Goal: Use online tool/utility: Utilize a website feature to perform a specific function

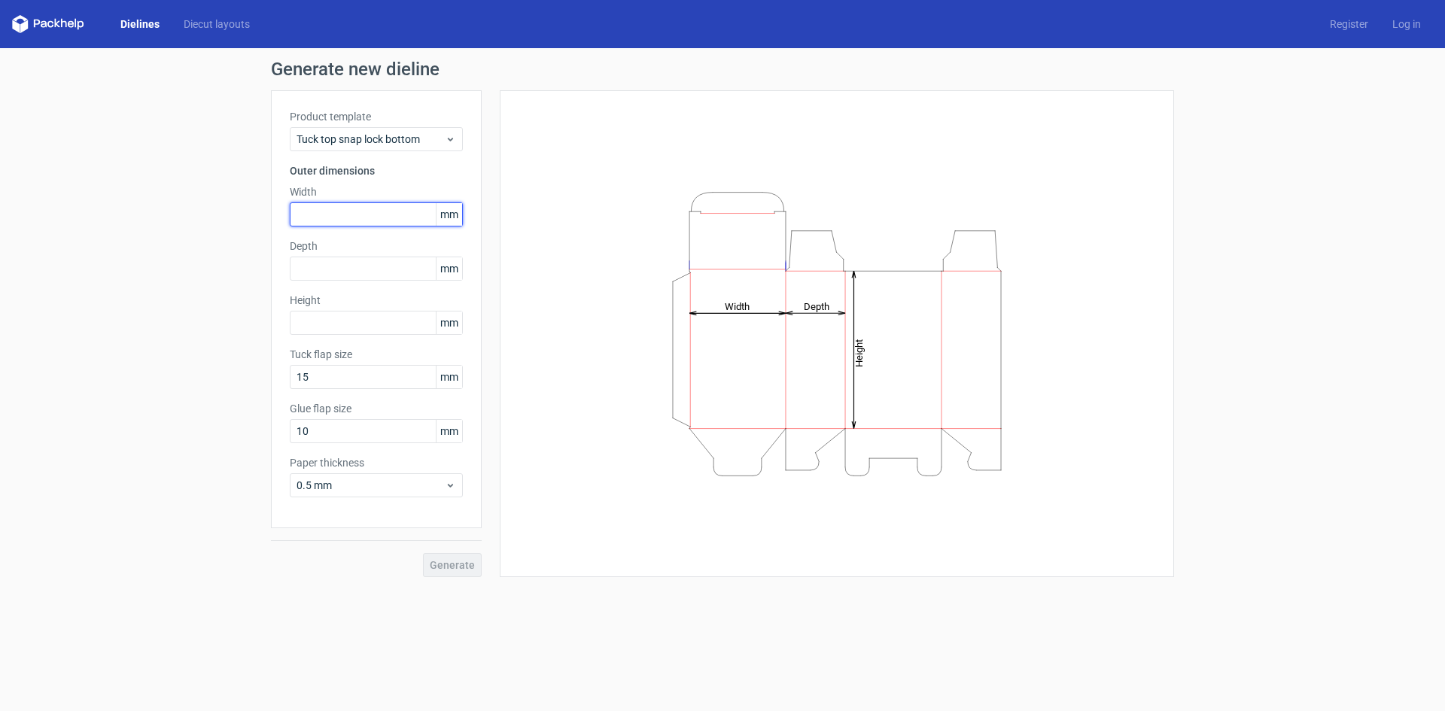
click at [388, 212] on input "text" at bounding box center [376, 214] width 173 height 24
type input "75"
click at [337, 274] on input "text" at bounding box center [376, 269] width 173 height 24
type input "75"
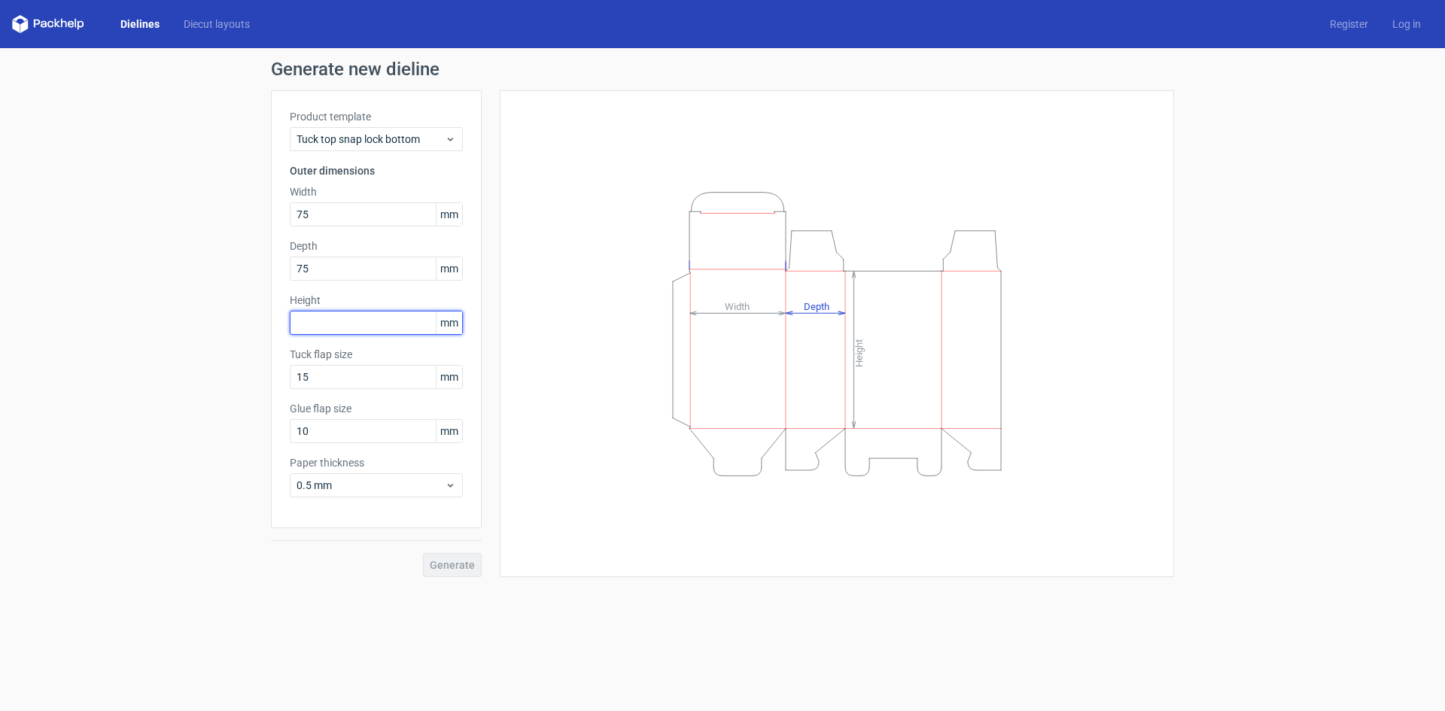
click at [334, 319] on input "text" at bounding box center [376, 323] width 173 height 24
type input "40"
click at [468, 563] on span "Generate" at bounding box center [452, 565] width 45 height 11
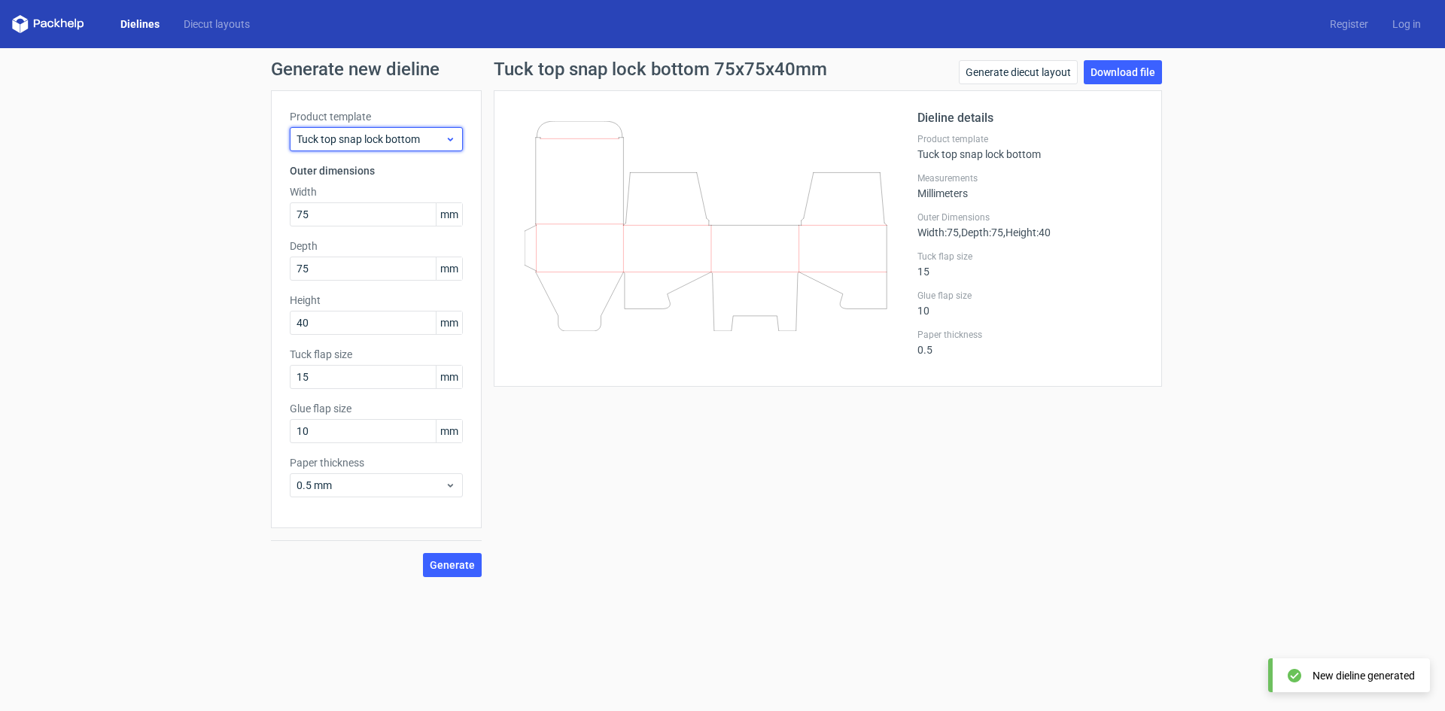
click at [423, 145] on span "Tuck top snap lock bottom" at bounding box center [371, 139] width 148 height 15
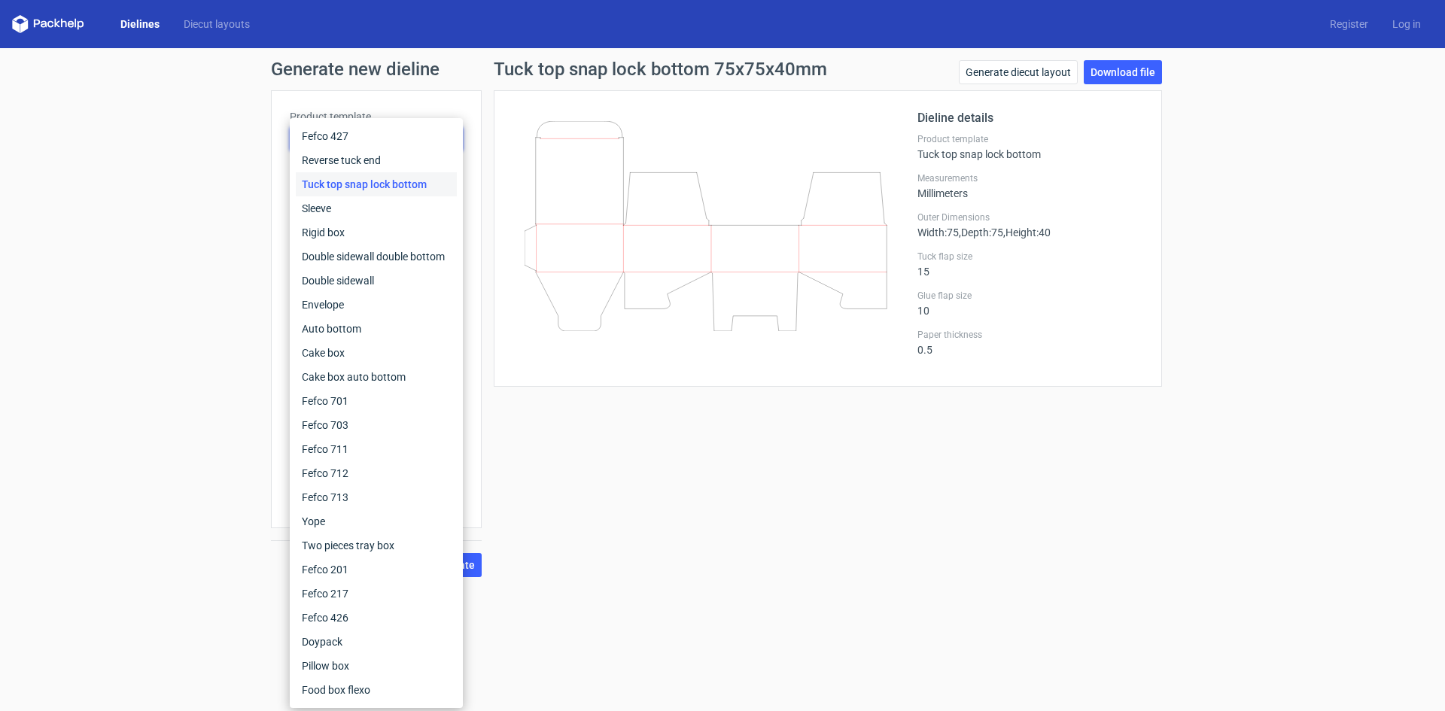
click at [719, 551] on div "Tuck top snap lock bottom 75x75x40mm Generate diecut layout Download file Dieli…" at bounding box center [828, 318] width 692 height 517
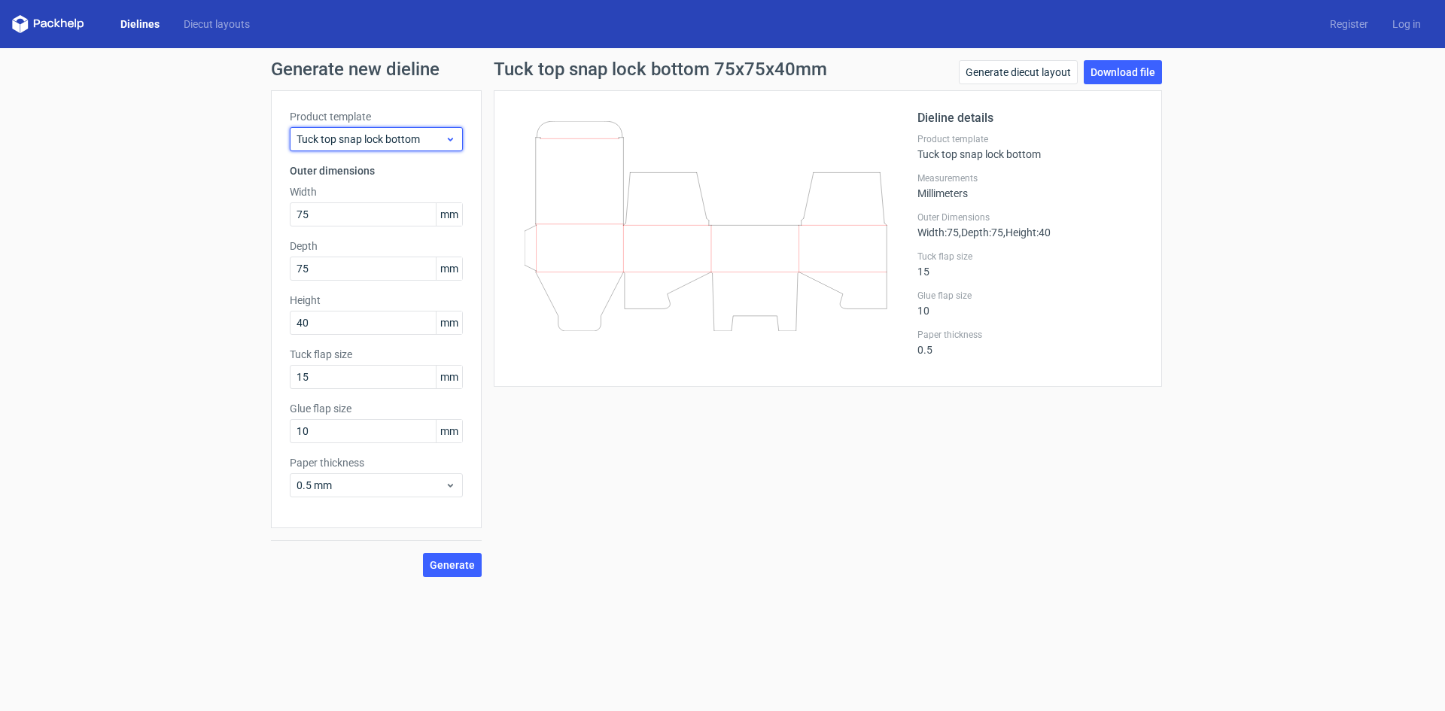
click at [377, 140] on span "Tuck top snap lock bottom" at bounding box center [371, 139] width 148 height 15
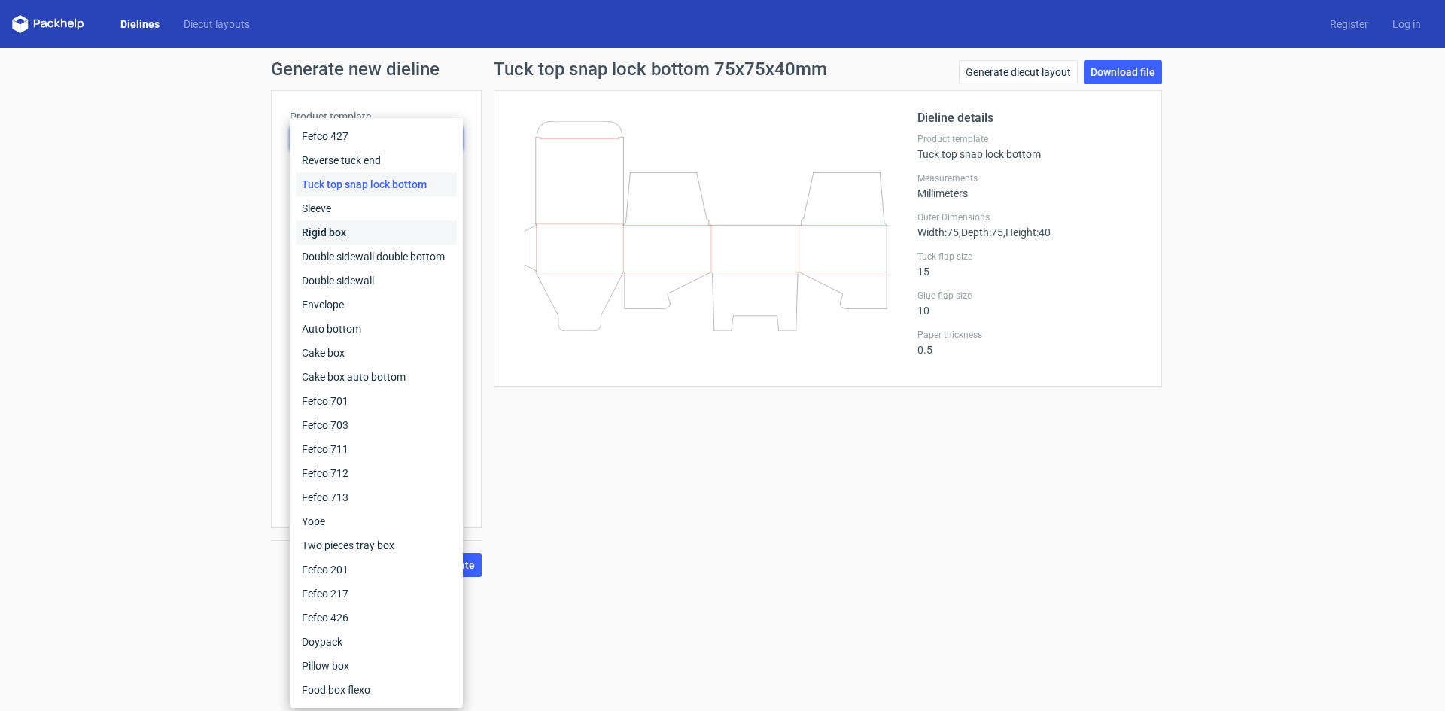
click at [334, 231] on div "Rigid box" at bounding box center [376, 233] width 161 height 24
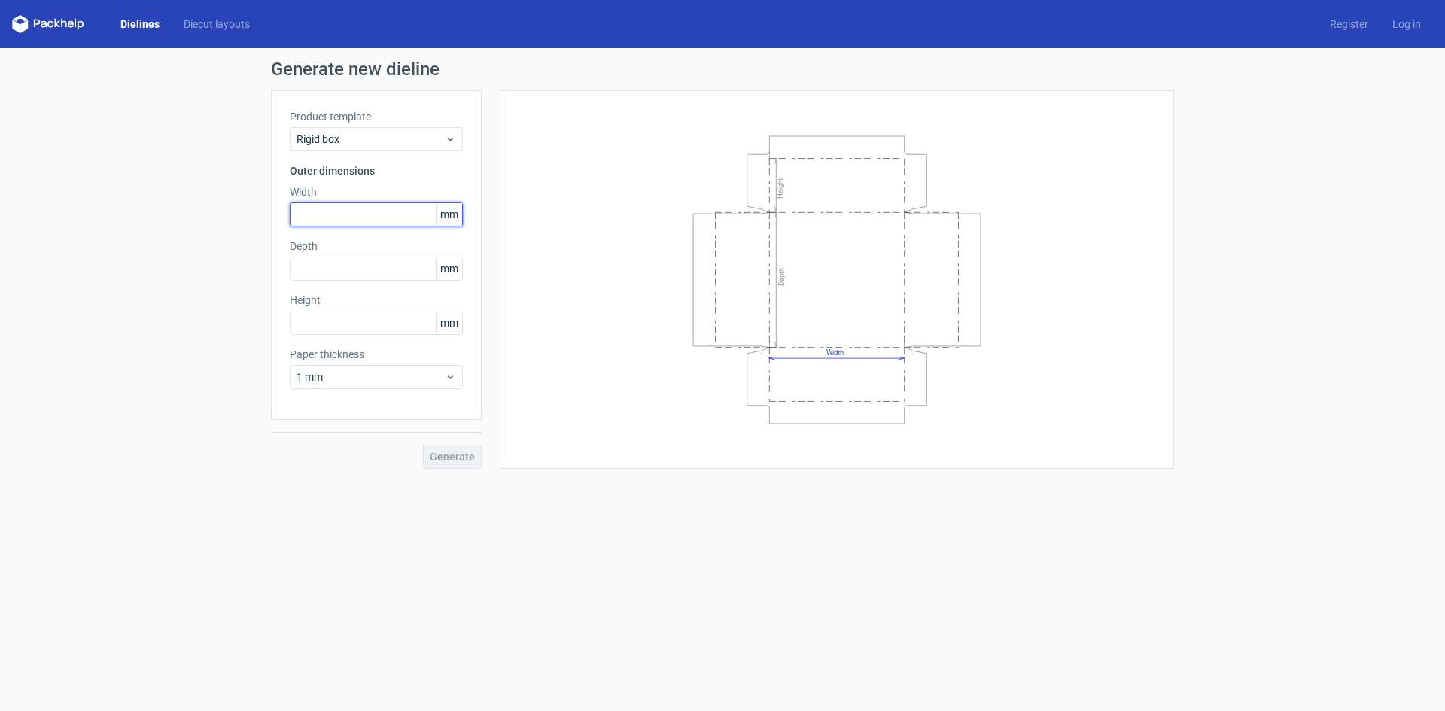
click at [355, 216] on input "text" at bounding box center [376, 214] width 173 height 24
type input "75"
click at [332, 272] on input "text" at bounding box center [376, 269] width 173 height 24
type input "75"
click at [331, 332] on input "text" at bounding box center [376, 323] width 173 height 24
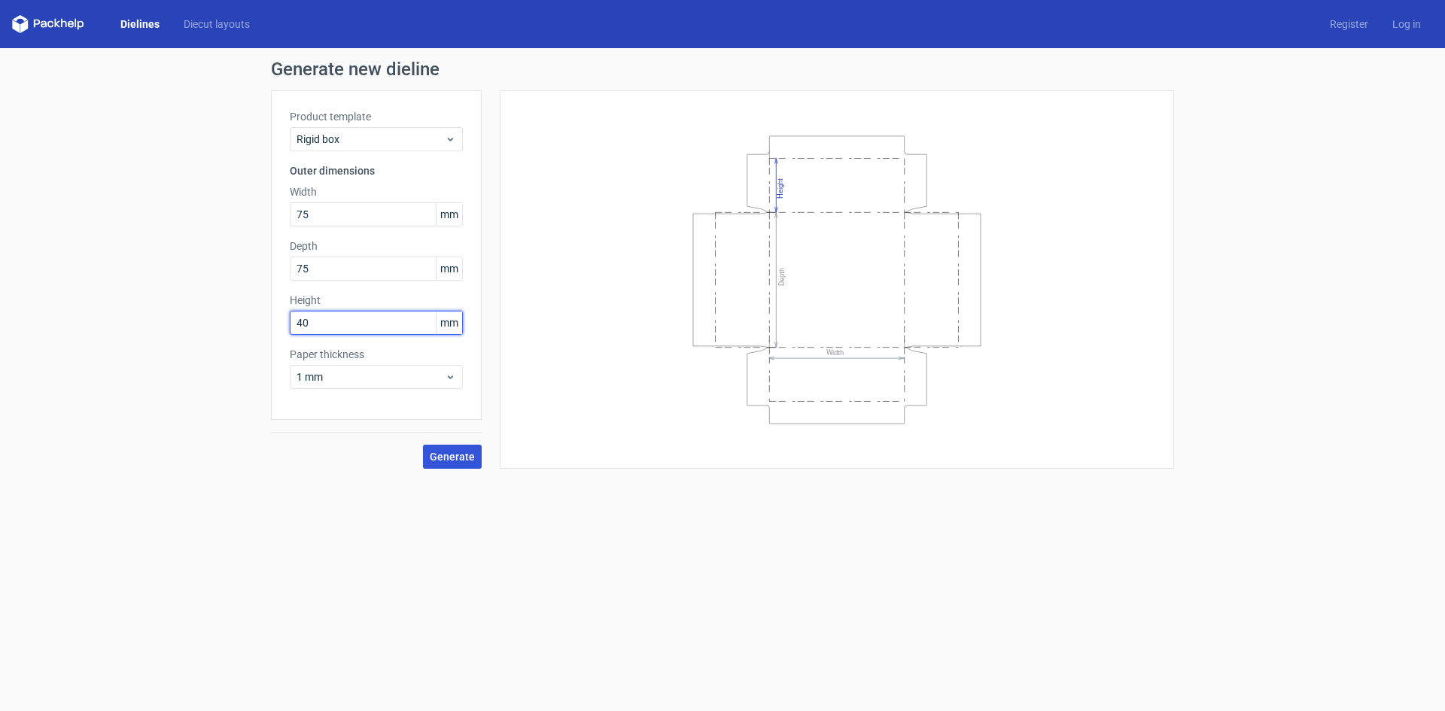
type input "40"
click at [455, 455] on span "Generate" at bounding box center [452, 457] width 45 height 11
